Goal: Task Accomplishment & Management: Use online tool/utility

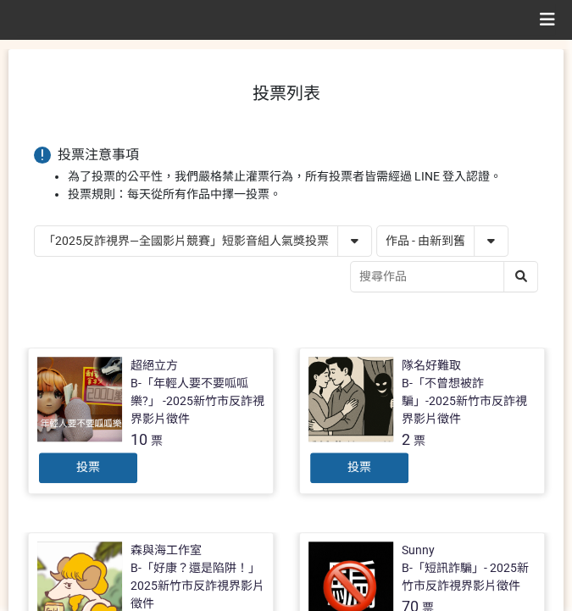
scroll to position [56, 0]
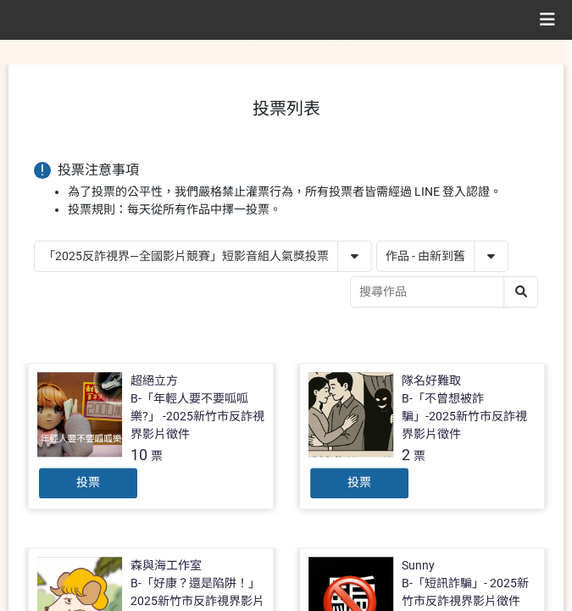
click at [433, 244] on select "作品 - 由新到舊 作品 - 由舊到新 票數 - 由多到少 票數 - 由少到多" at bounding box center [442, 257] width 131 height 30
select select "vote"
click at [377, 242] on select "作品 - 由新到舊 作品 - 由舊到新 票數 - 由多到少 票數 - 由少到多" at bounding box center [442, 257] width 131 height 30
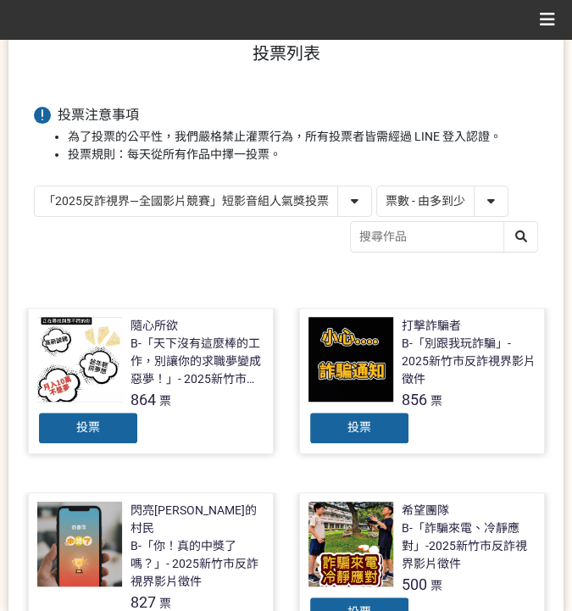
scroll to position [113, 0]
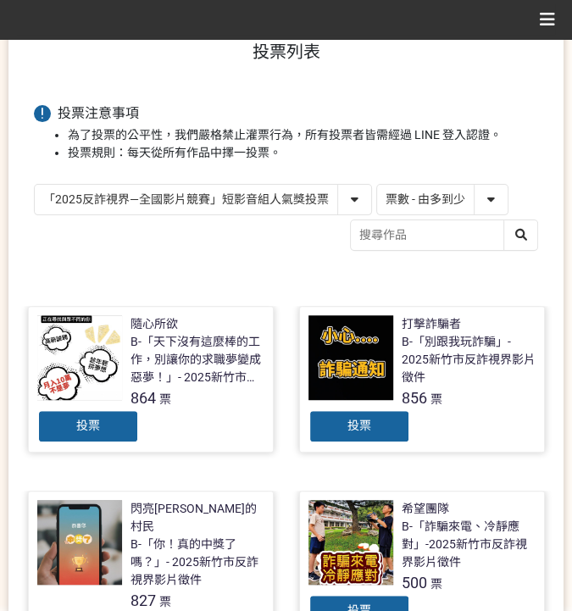
click at [115, 428] on div "投票" at bounding box center [88, 427] width 102 height 34
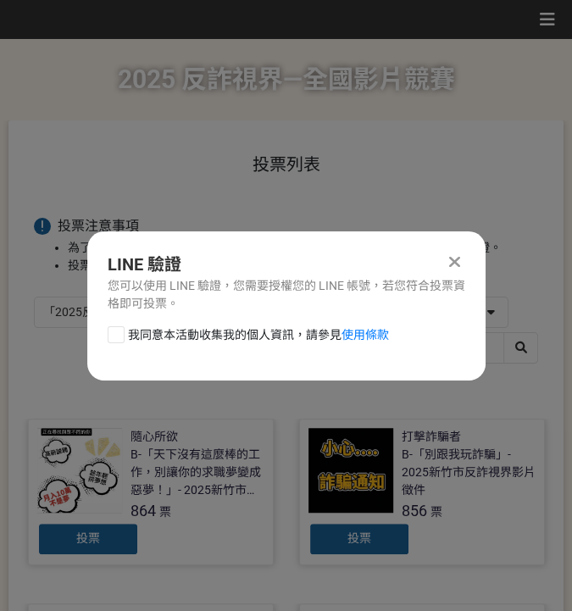
scroll to position [0, 0]
click at [166, 345] on div "我同意本活動收集我的個人資訊，請參見 使用條款" at bounding box center [286, 343] width 399 height 34
click at [176, 333] on span "我同意本活動收集我的個人資訊，請參見 使用條款" at bounding box center [258, 335] width 261 height 18
click at [120, 333] on input "我同意本活動收集我的個人資訊，請參見 使用條款" at bounding box center [114, 334] width 11 height 11
checkbox input "false"
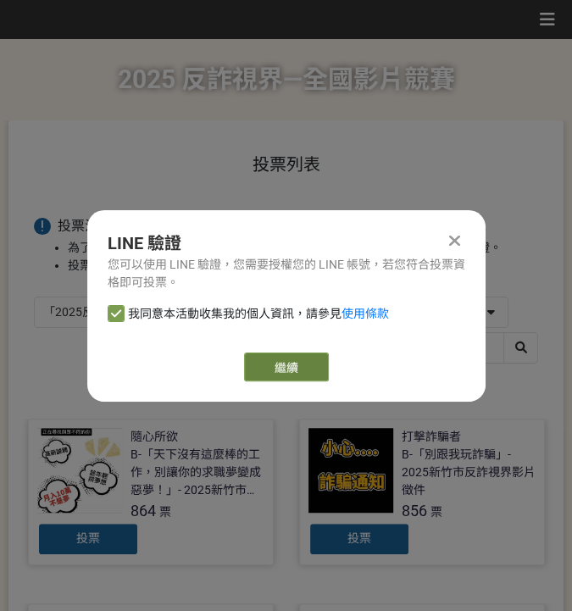
click at [265, 367] on link "繼續" at bounding box center [286, 367] width 85 height 29
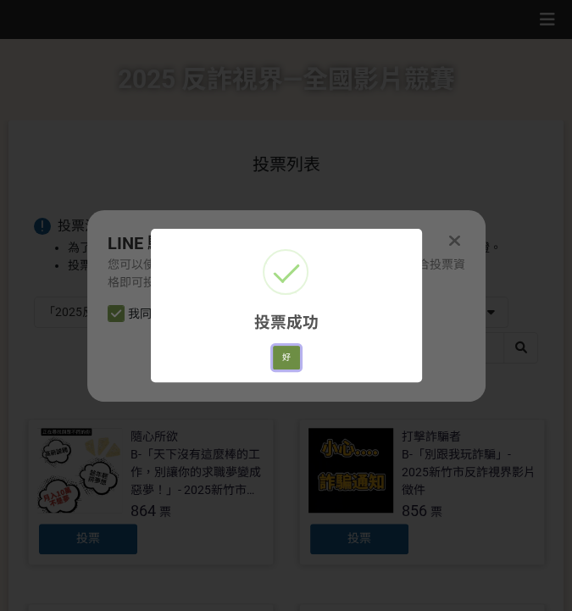
click at [285, 358] on button "好" at bounding box center [286, 358] width 27 height 24
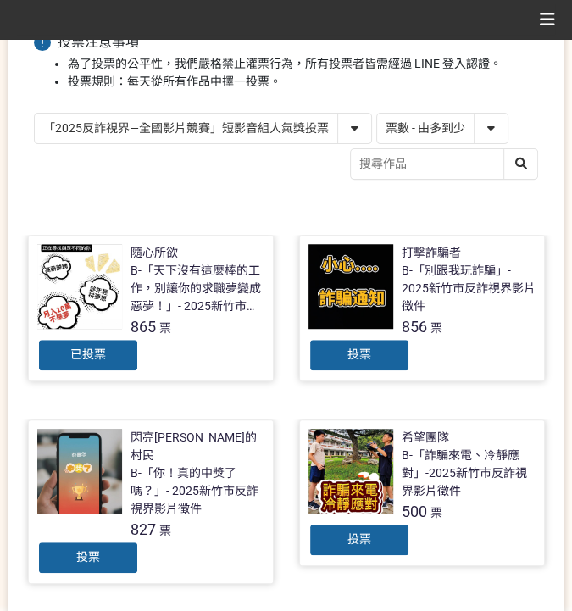
scroll to position [165, 0]
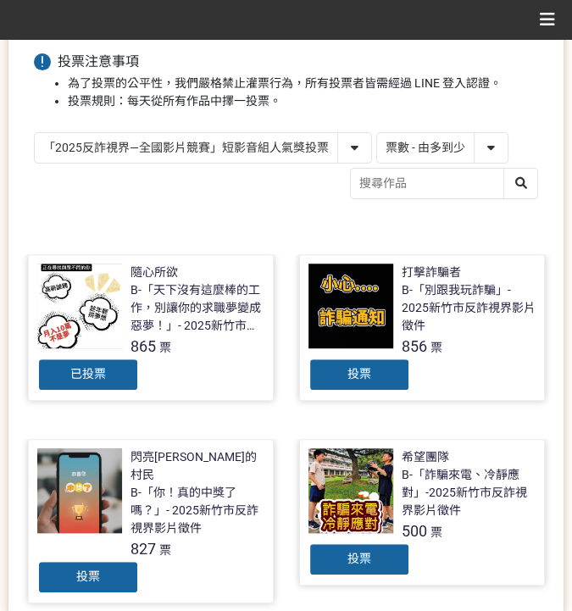
drag, startPoint x: 219, startPoint y: 142, endPoint x: 229, endPoint y: 153, distance: 15.6
click at [219, 142] on select "「2025反詐視界—全國影片競賽」短影音組人氣獎投票 「2025反詐視界—全國影片競賽」短片組人氣獎投票" at bounding box center [203, 148] width 337 height 30
select select "13146"
click at [35, 133] on select "「2025反詐視界—全國影片競賽」短影音組人氣獎投票 「2025反詐視界—全國影片競賽」短片組人氣獎投票" at bounding box center [203, 148] width 337 height 30
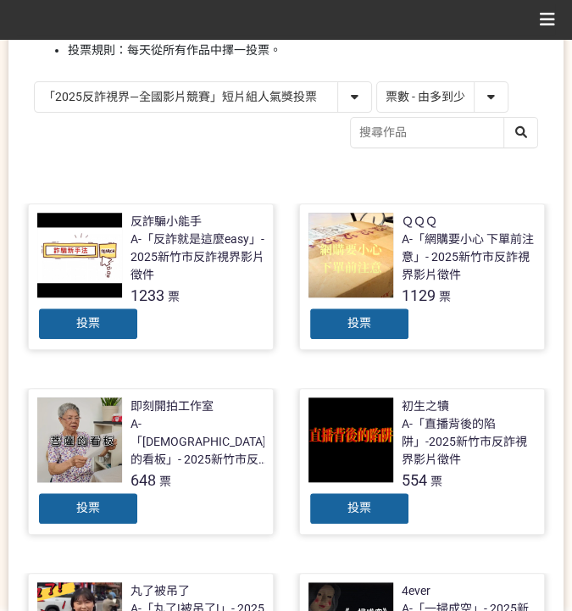
scroll to position [226, 0]
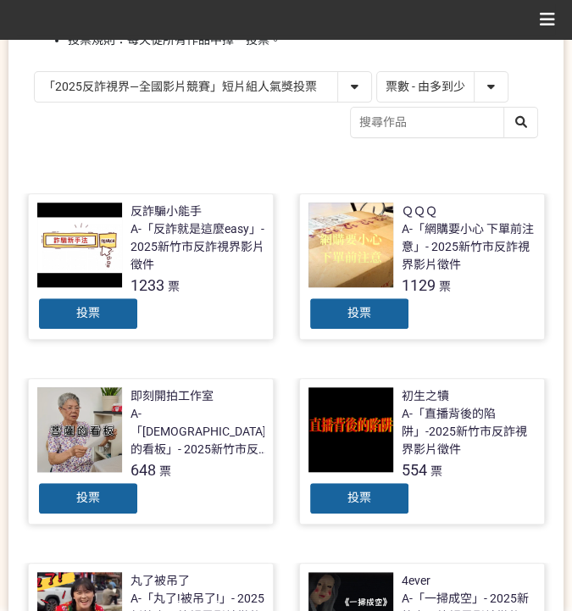
click at [401, 306] on div "投票" at bounding box center [360, 314] width 102 height 34
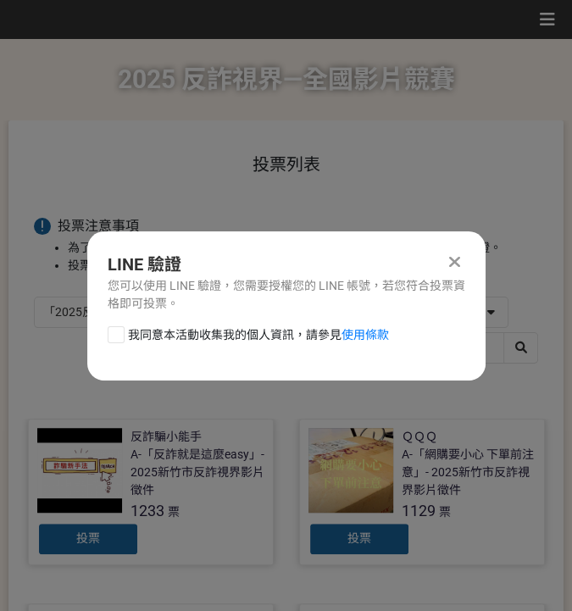
scroll to position [0, 0]
click at [194, 324] on div "LINE 驗證 您可以使用 LINE 驗證，您需要授權您的 LINE 帳號，若您符合投票資格即可投票。 我同意本活動收集我的個人資訊，請參見 使用條款" at bounding box center [286, 305] width 399 height 149
click at [243, 340] on span "我同意本活動收集我的個人資訊，請參見 使用條款" at bounding box center [258, 335] width 261 height 18
click at [120, 340] on input "我同意本活動收集我的個人資訊，請參見 使用條款" at bounding box center [114, 334] width 11 height 11
checkbox input "false"
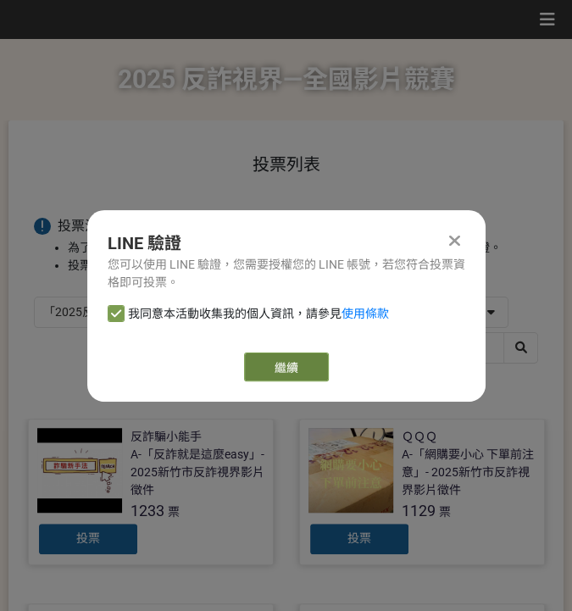
click at [319, 374] on link "繼續" at bounding box center [286, 367] width 85 height 29
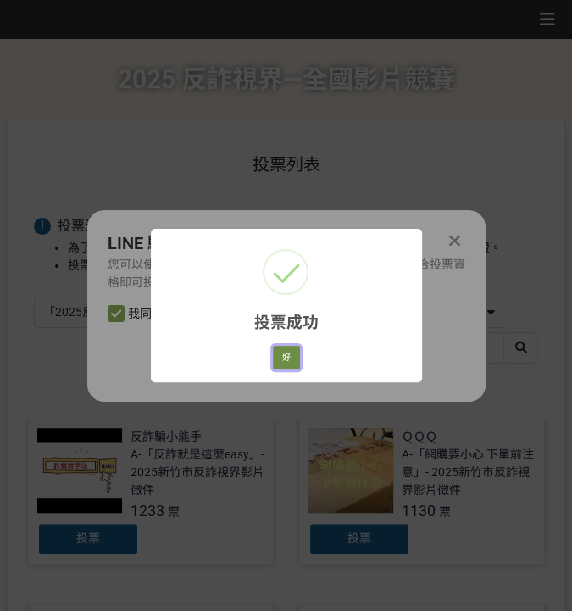
click at [288, 365] on button "好" at bounding box center [286, 358] width 27 height 24
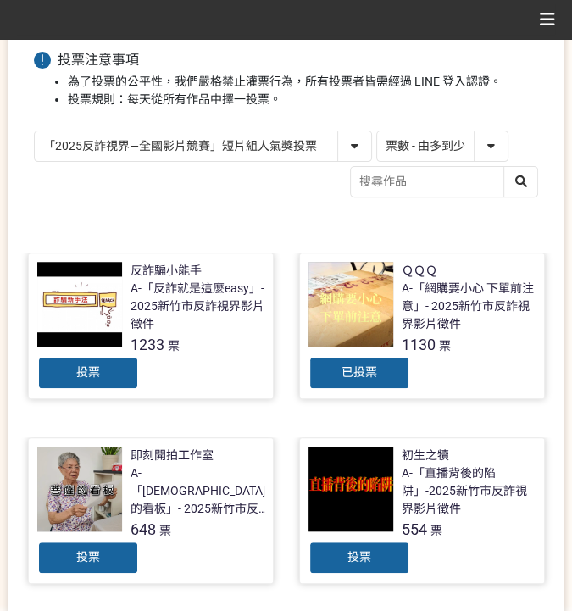
scroll to position [201, 0]
